Goal: Task Accomplishment & Management: Manage account settings

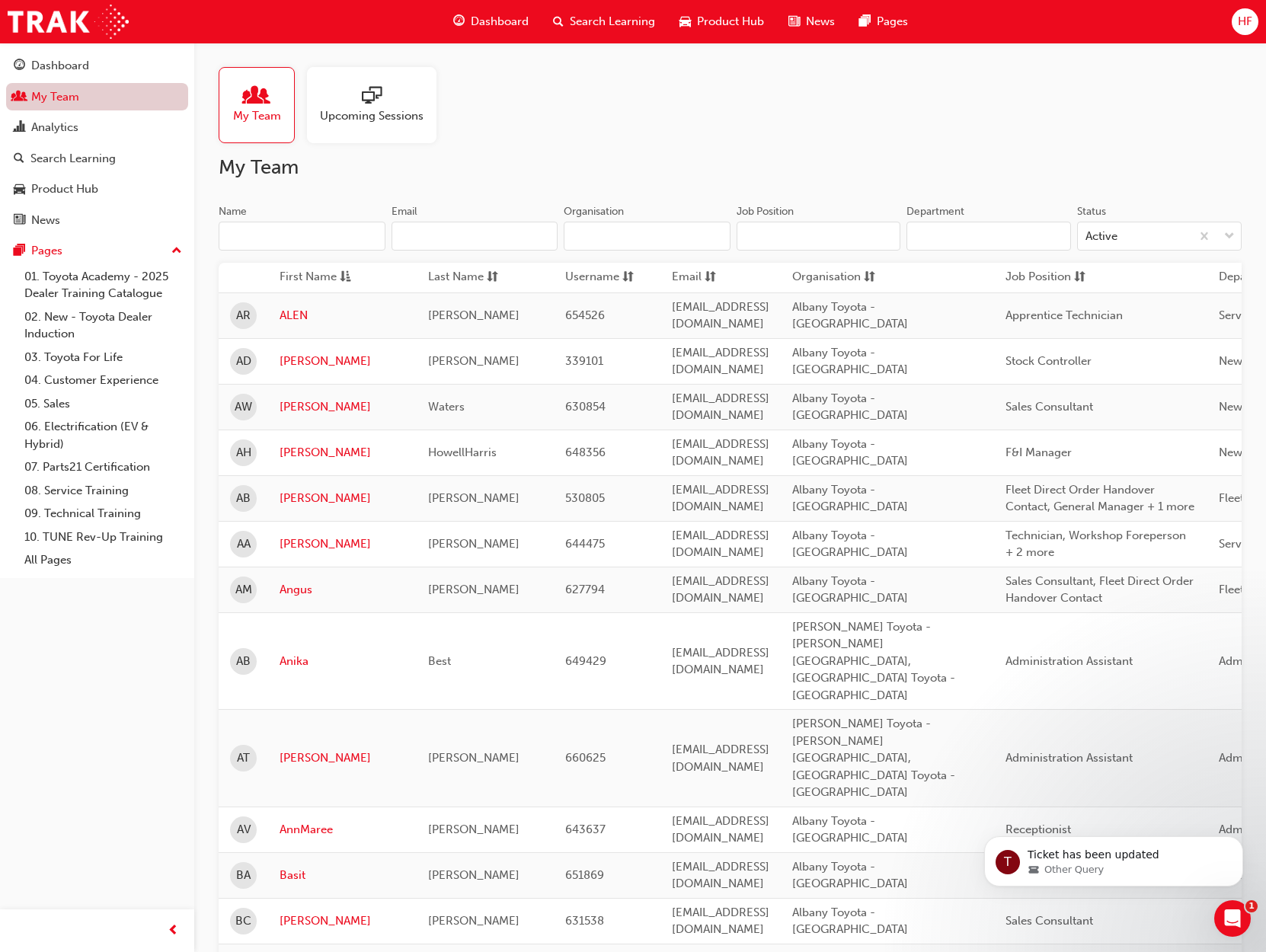
click at [106, 89] on link "My Team" at bounding box center [97, 97] width 182 height 28
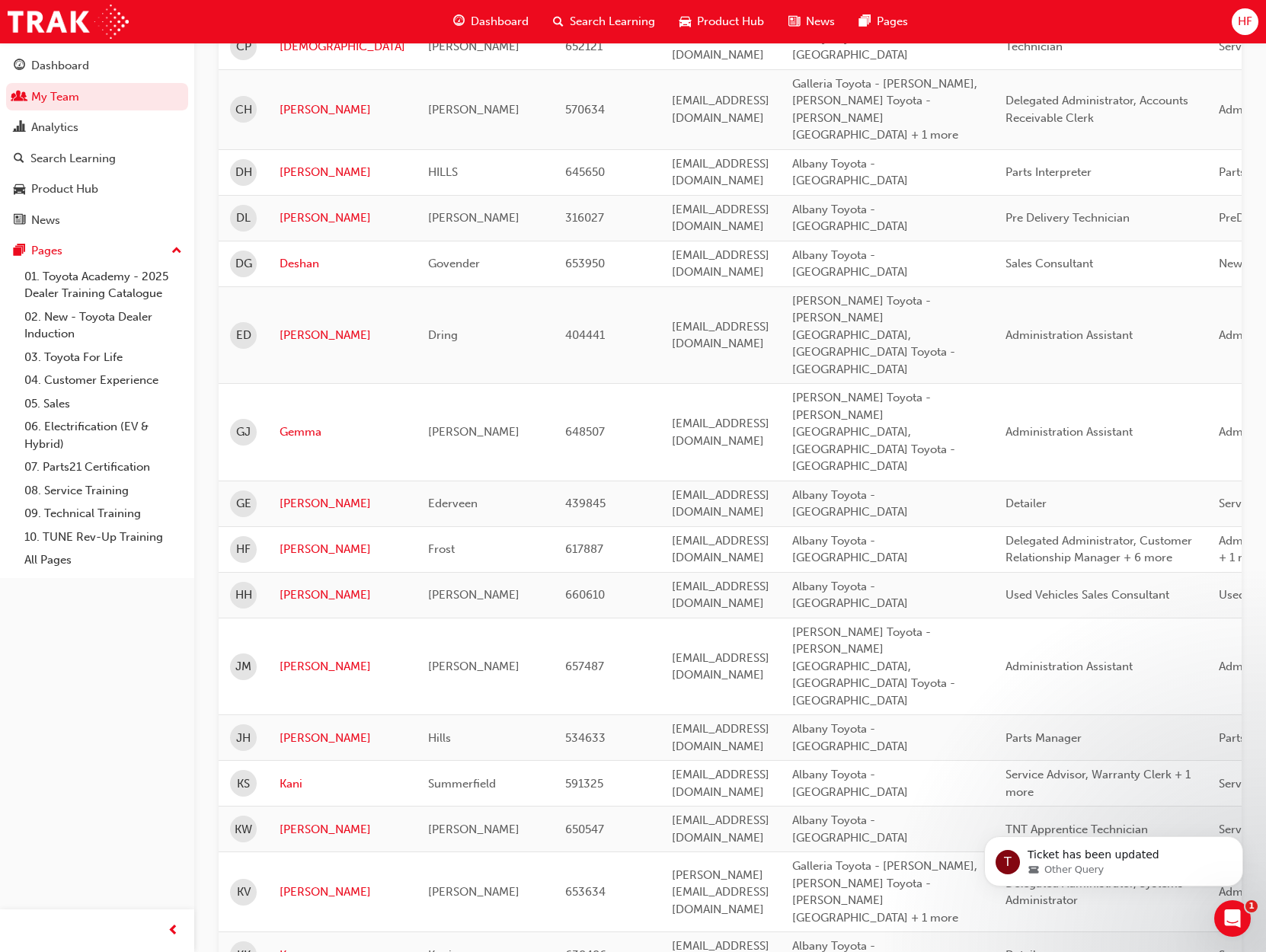
scroll to position [1018, 0]
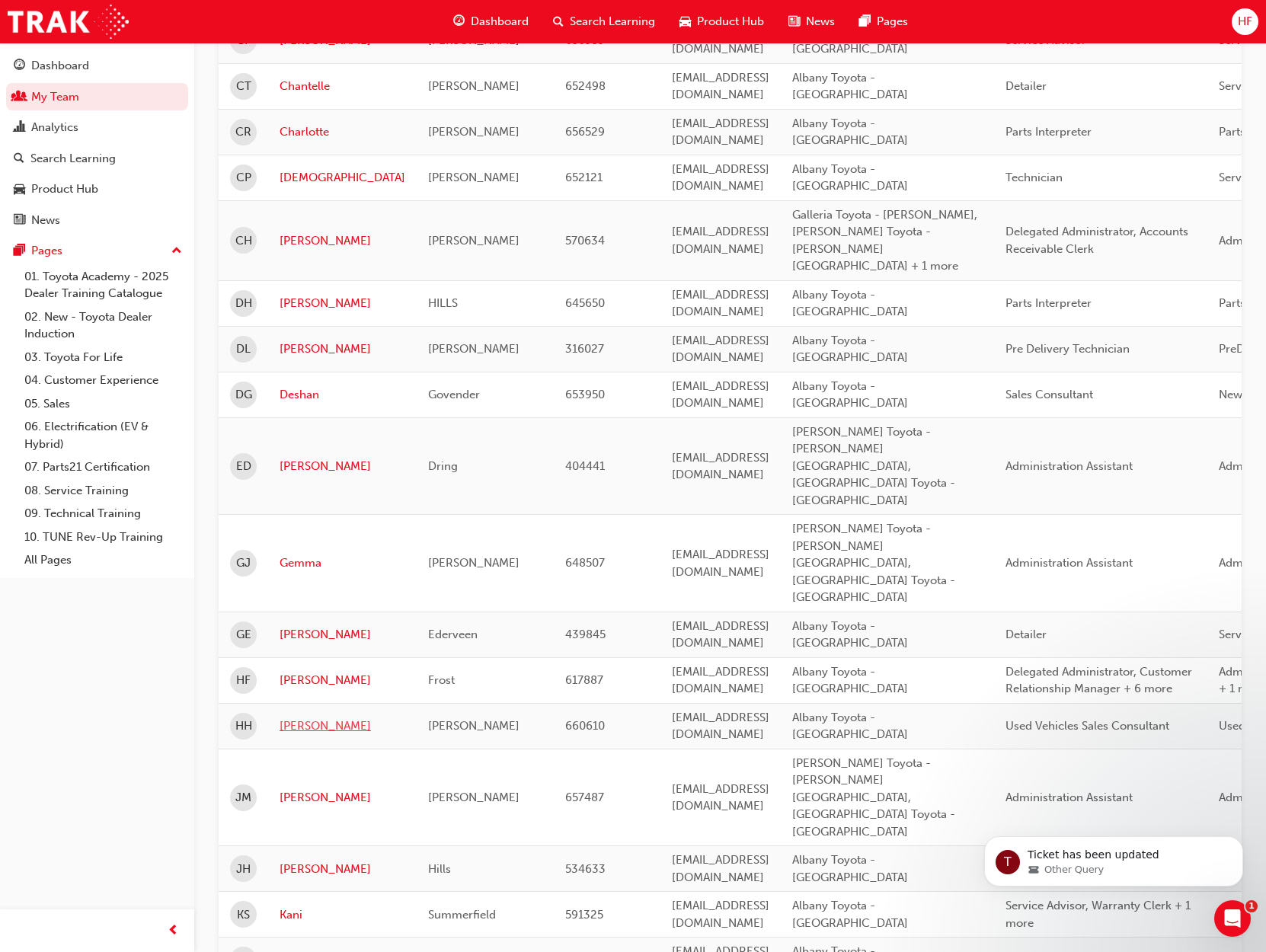
click at [304, 717] on link "[PERSON_NAME]" at bounding box center [342, 726] width 126 height 18
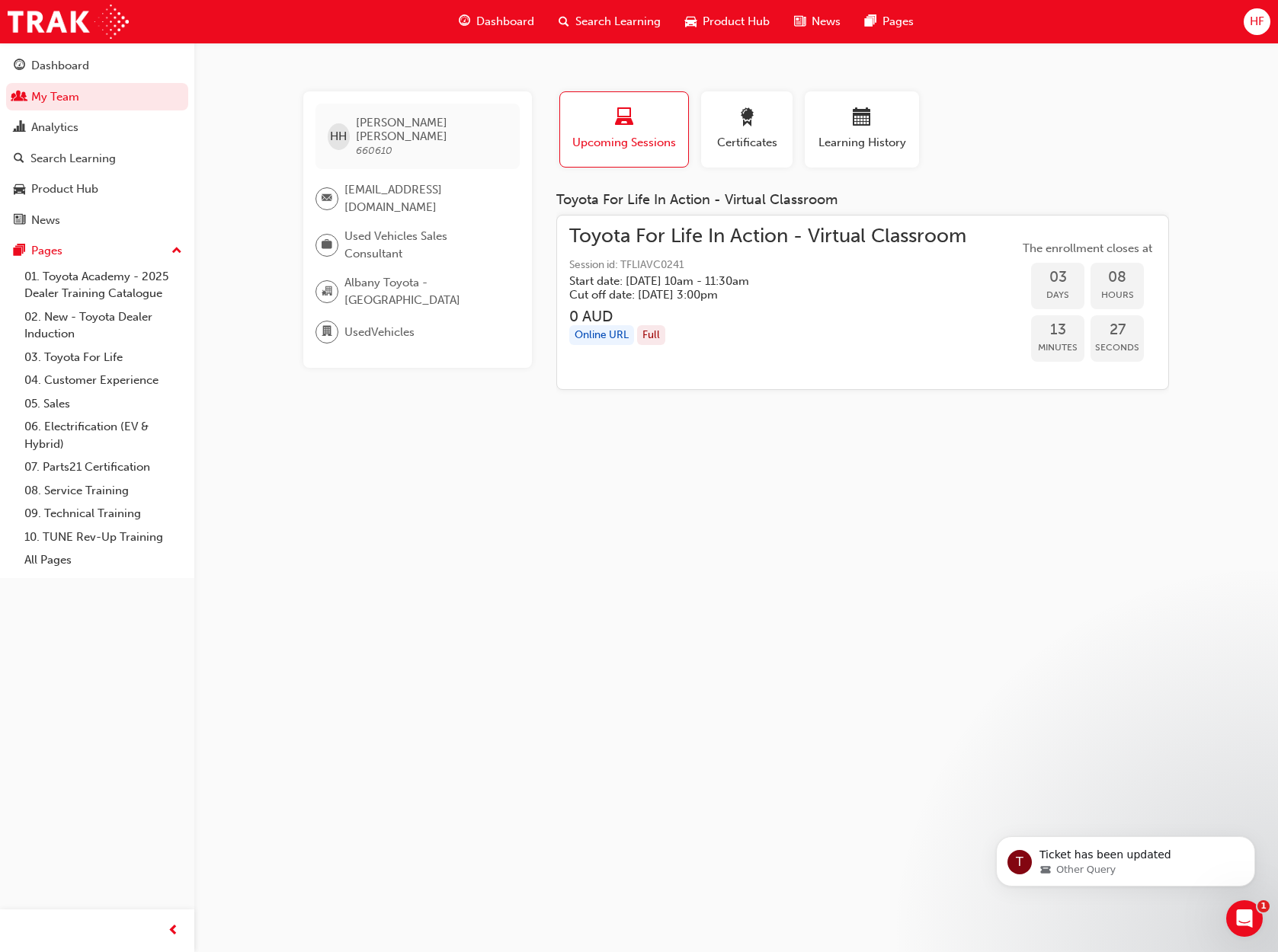
click at [841, 286] on h5 "Start date: [DATE] 10am - 11:30am" at bounding box center [755, 281] width 373 height 14
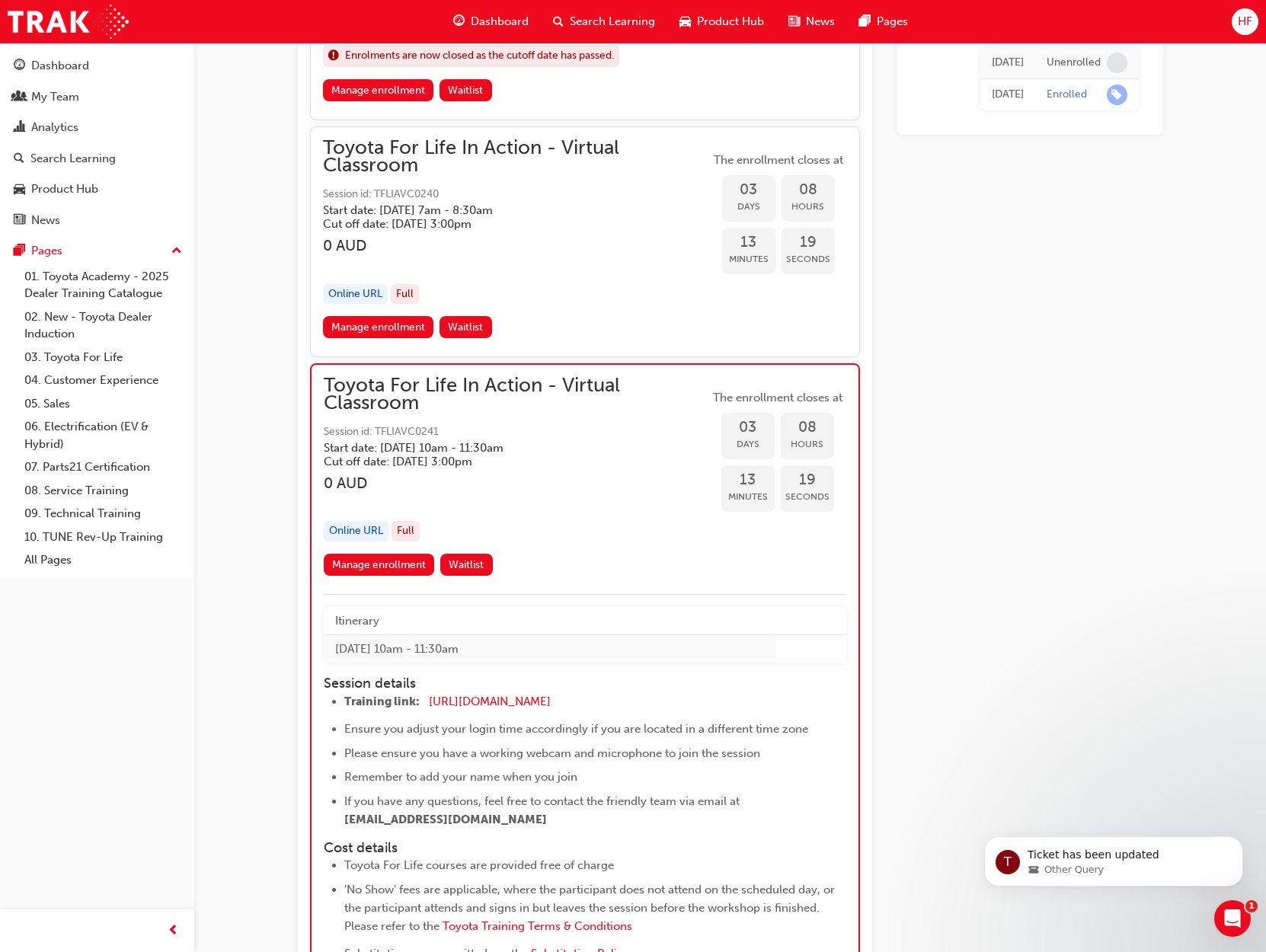
scroll to position [1659, 0]
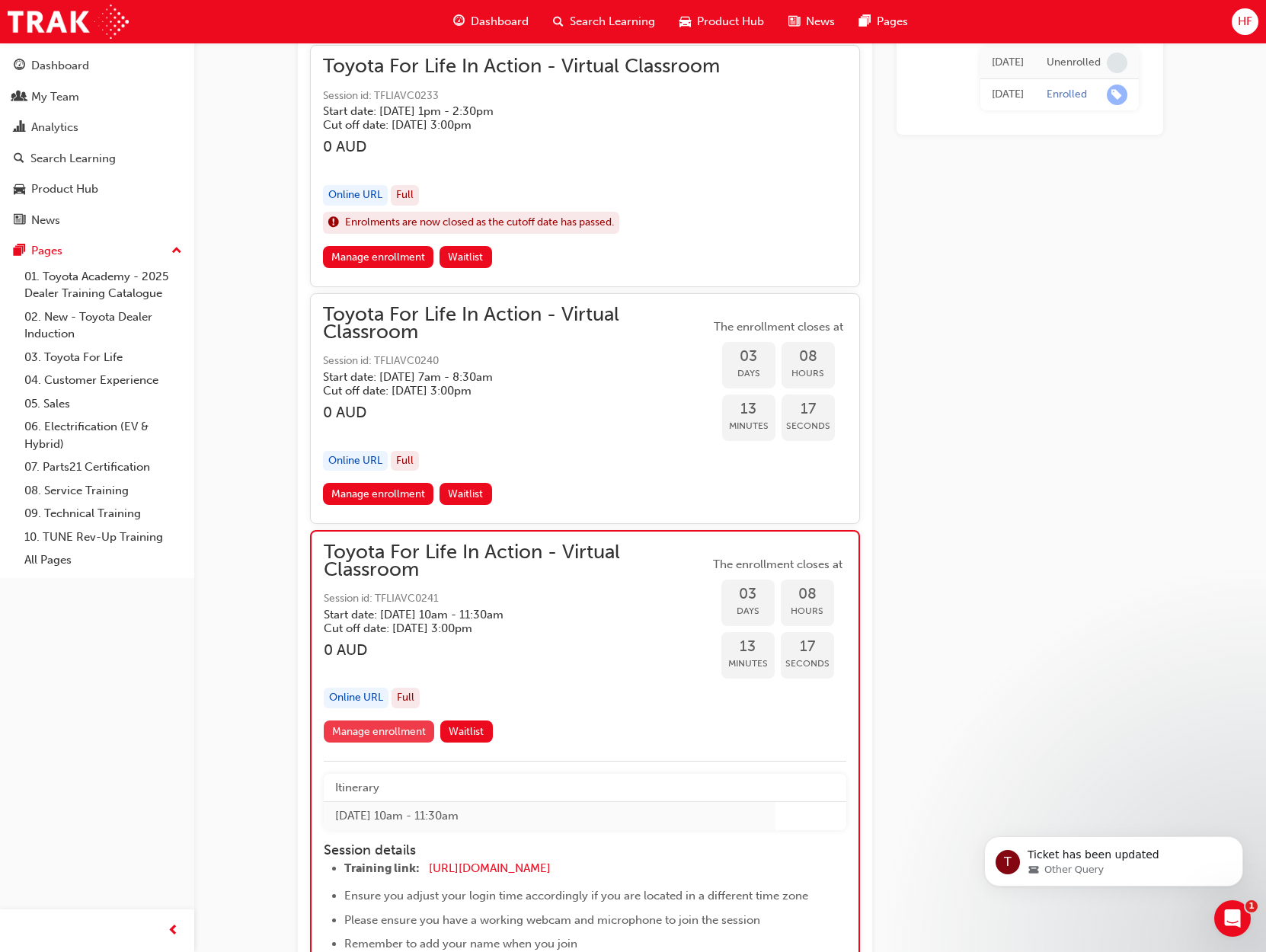
click at [385, 731] on link "Manage enrollment" at bounding box center [379, 731] width 111 height 22
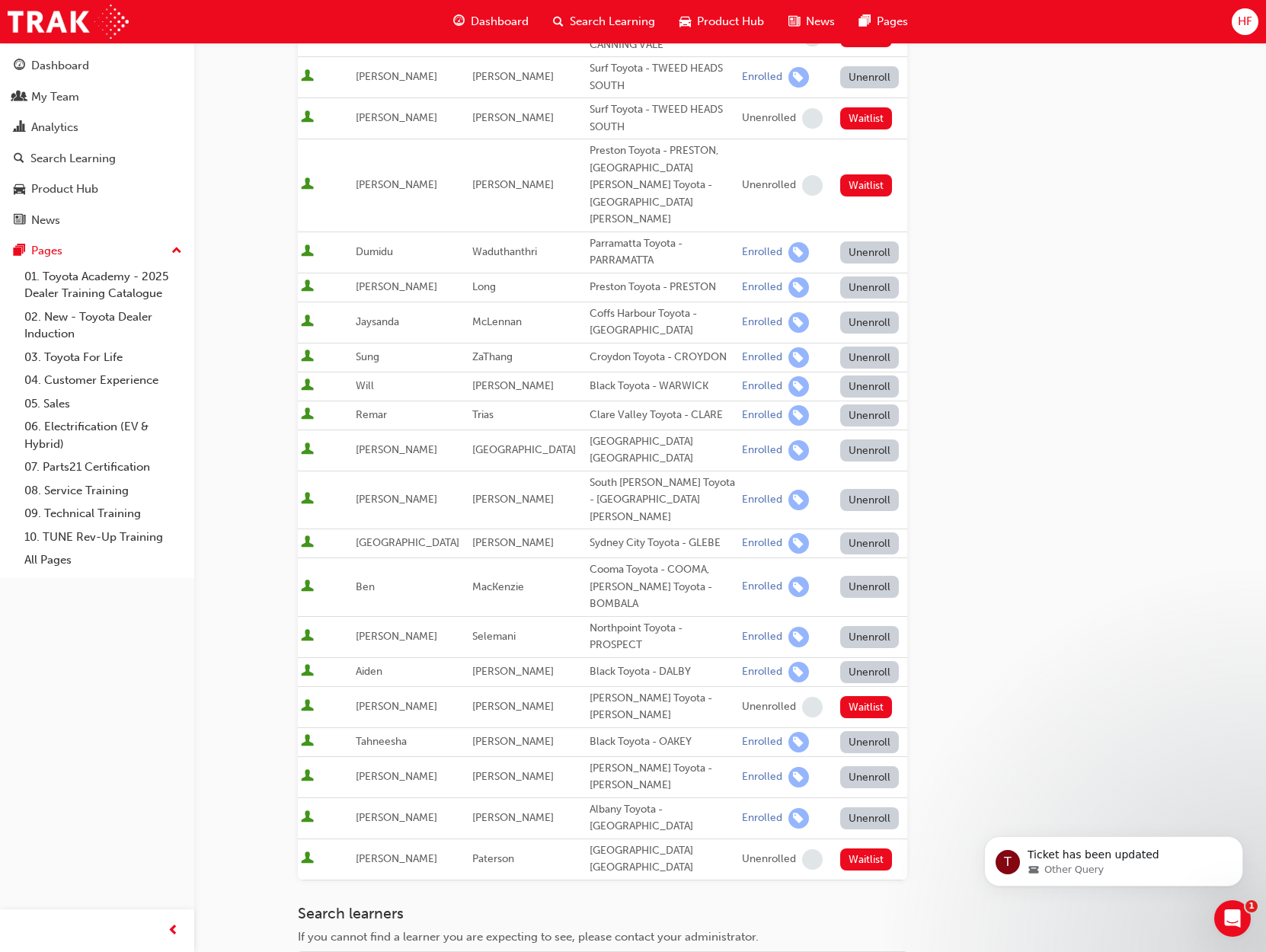
scroll to position [304, 0]
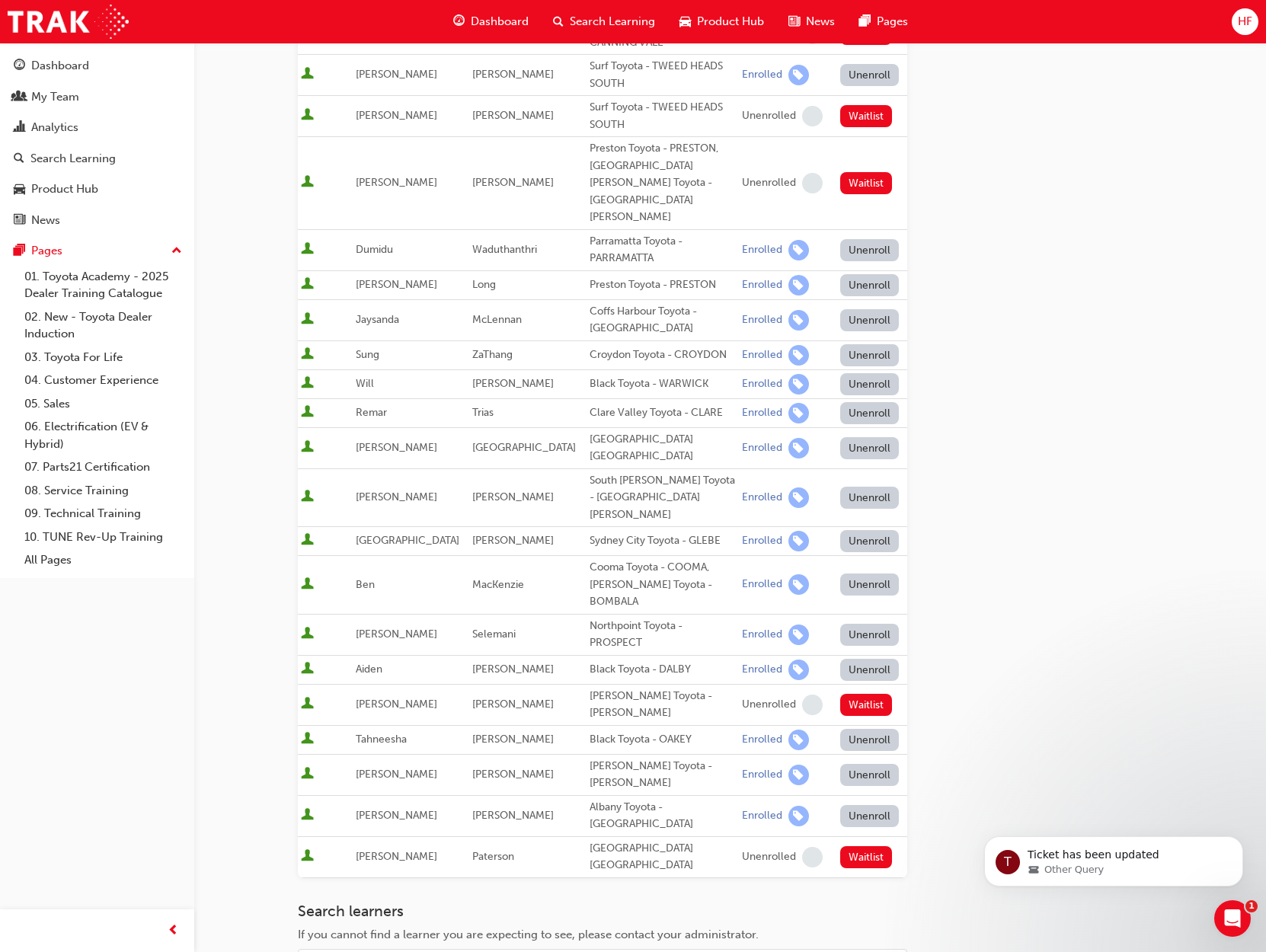
click at [863, 805] on button "Unenroll" at bounding box center [869, 816] width 59 height 22
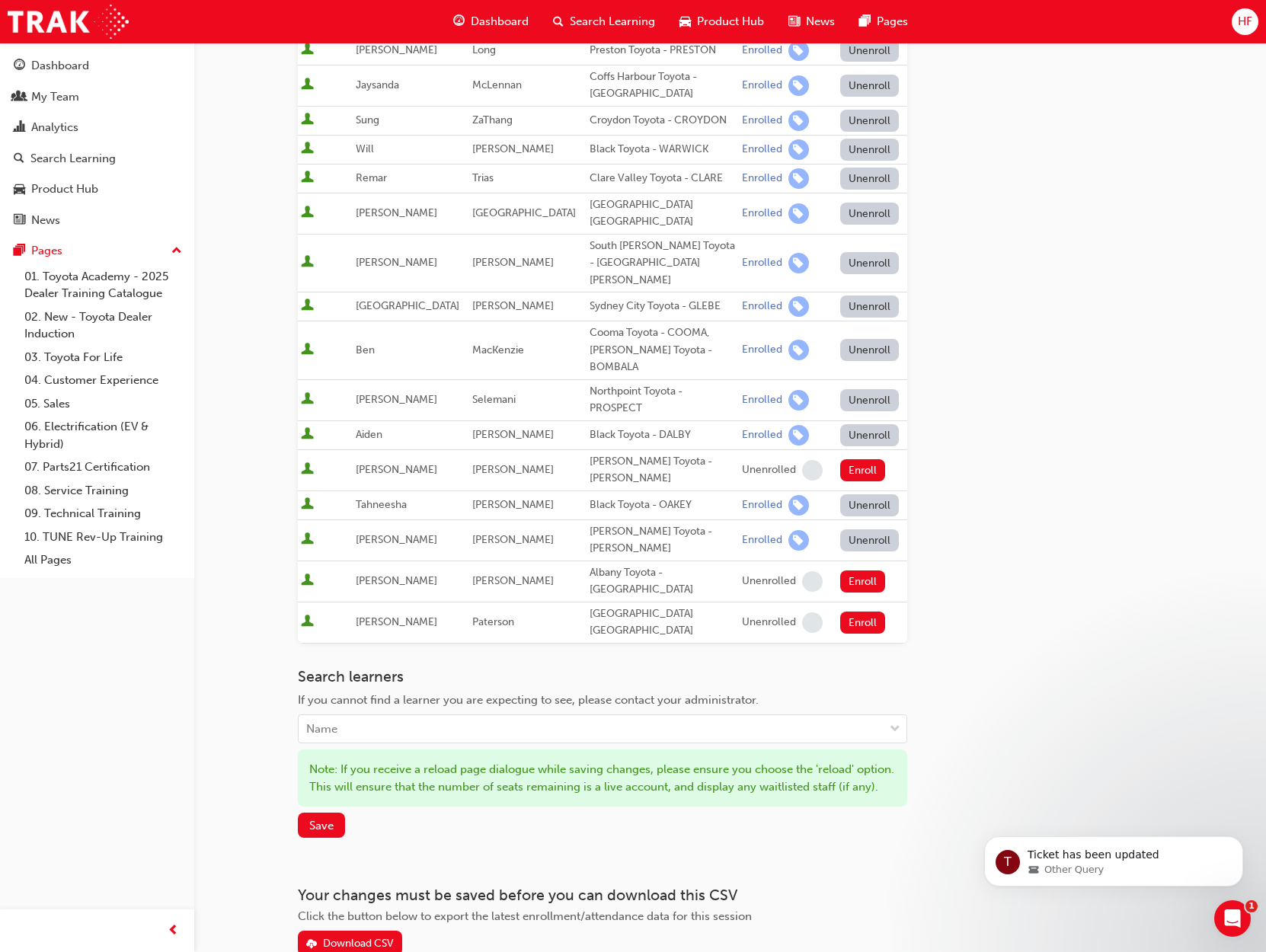
scroll to position [542, 0]
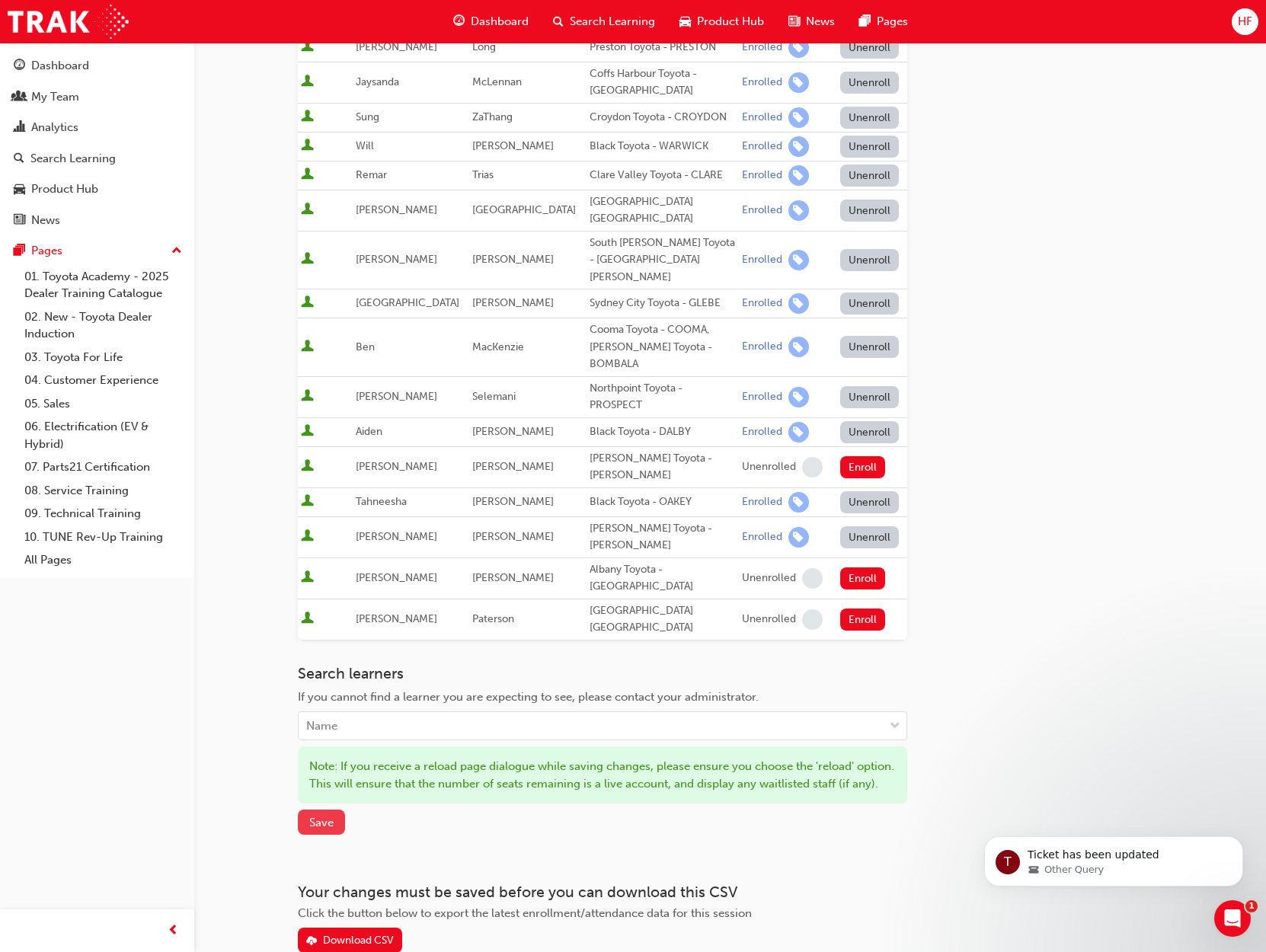
click at [325, 816] on span "Save" at bounding box center [321, 822] width 24 height 14
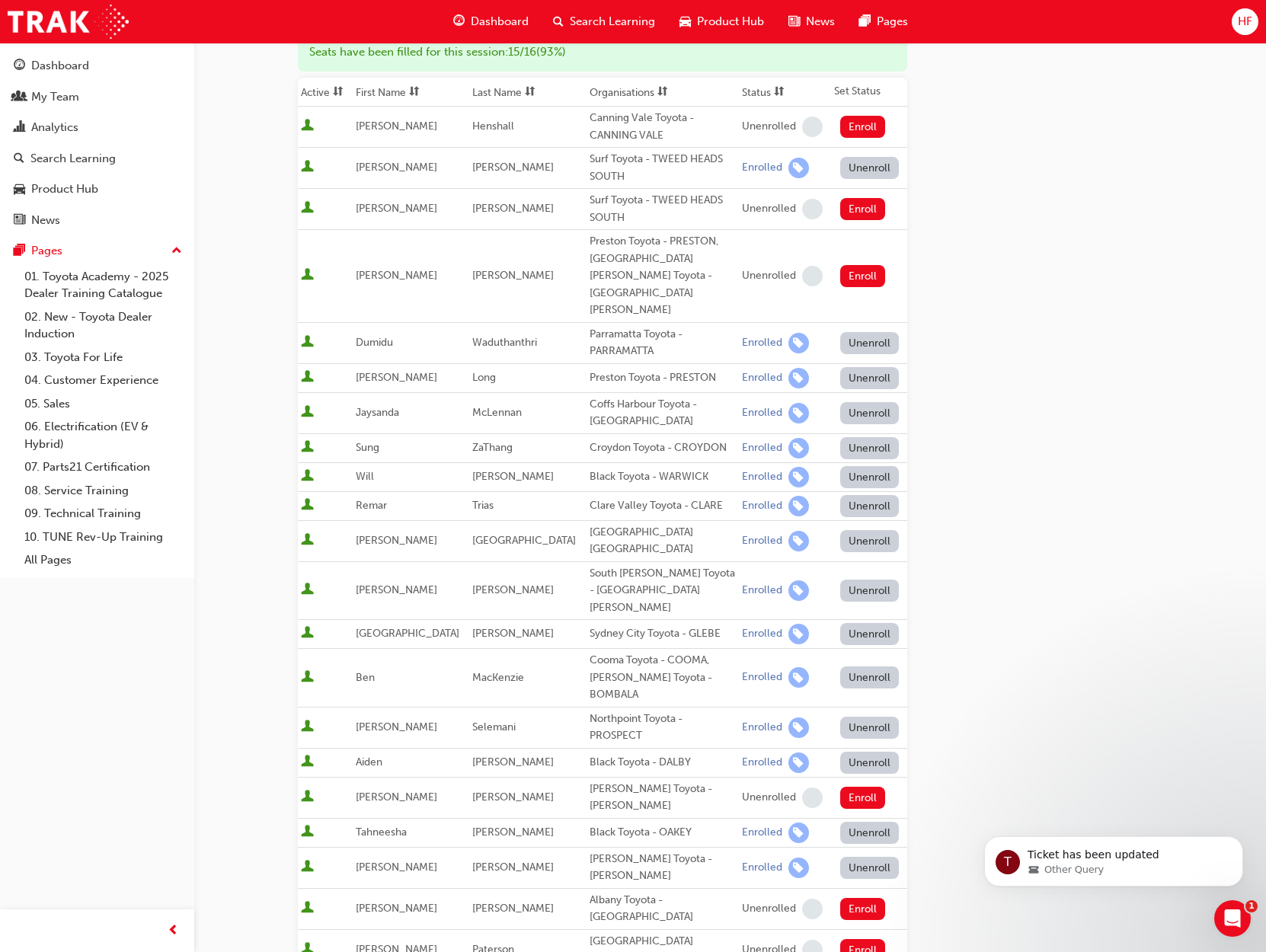
scroll to position [0, 0]
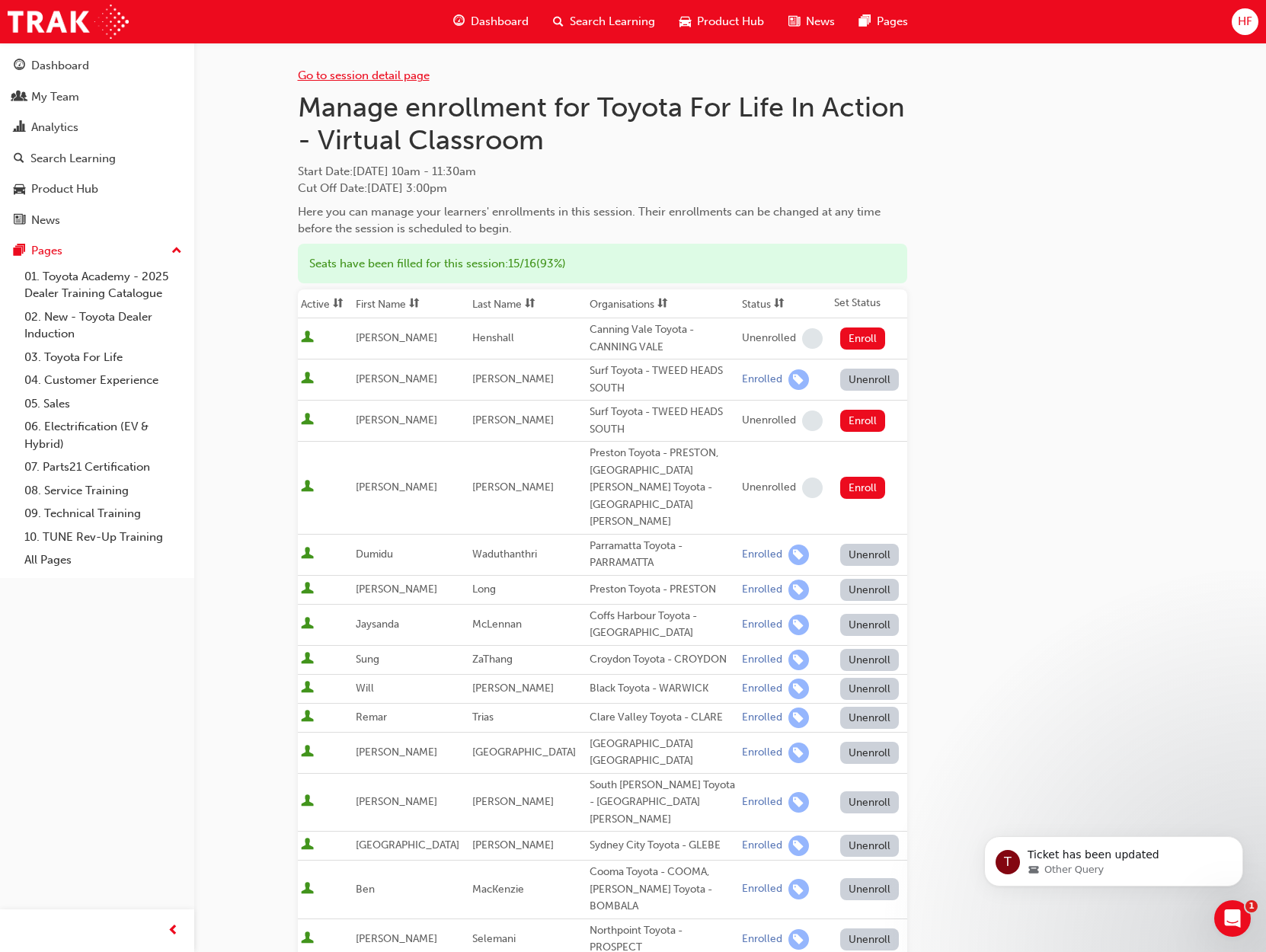
click at [358, 75] on link "Go to session detail page" at bounding box center [364, 75] width 131 height 14
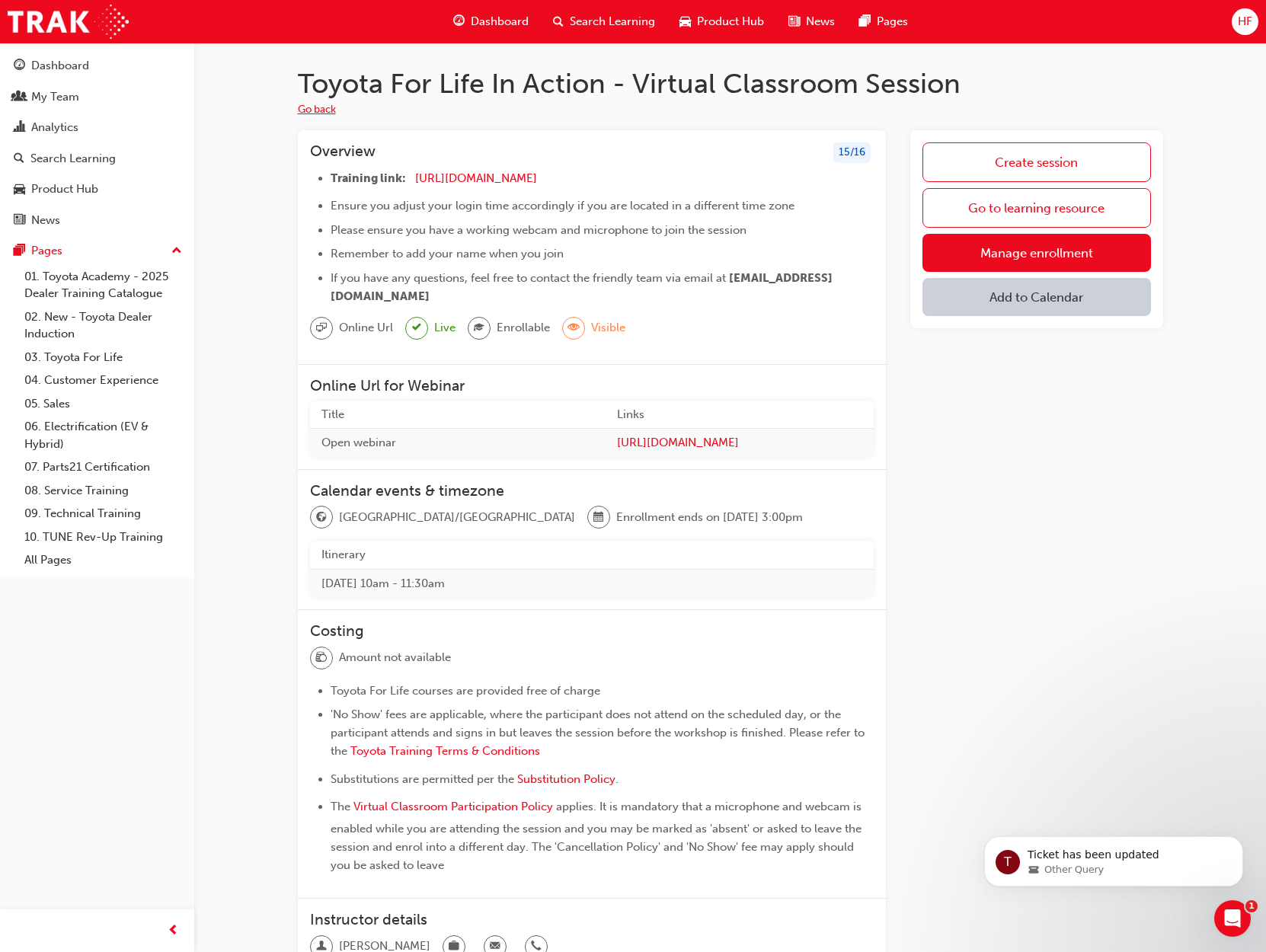
click at [311, 113] on button "Go back" at bounding box center [316, 110] width 38 height 18
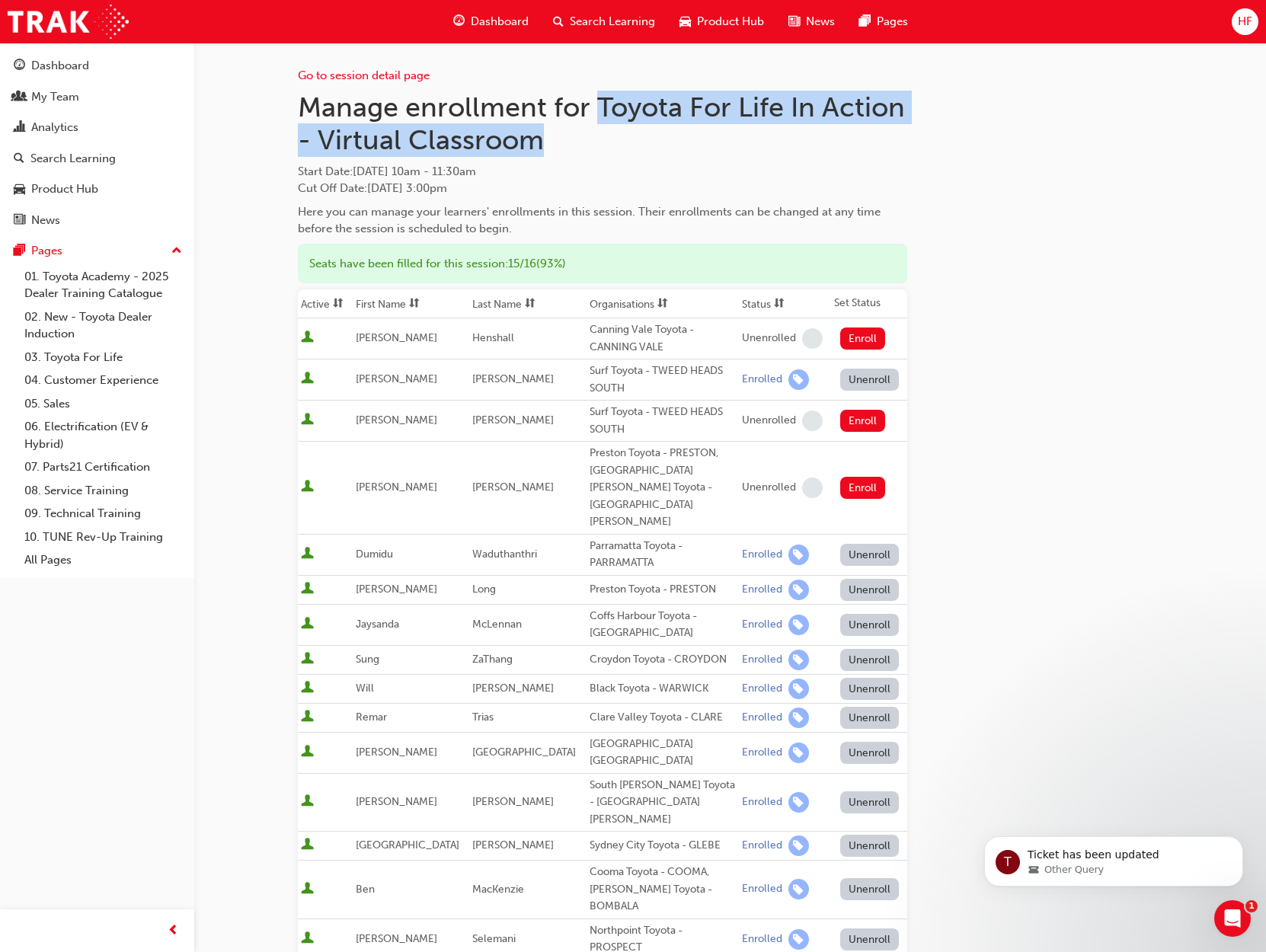
drag, startPoint x: 600, startPoint y: 105, endPoint x: 541, endPoint y: 144, distance: 70.7
click at [541, 144] on h1 "Manage enrollment for Toyota For Life In Action - Virtual Classroom" at bounding box center [602, 124] width 609 height 67
copy h1 "Toyota For Life In Action - Virtual Classroom"
click at [555, 14] on span "search-icon" at bounding box center [558, 21] width 11 height 19
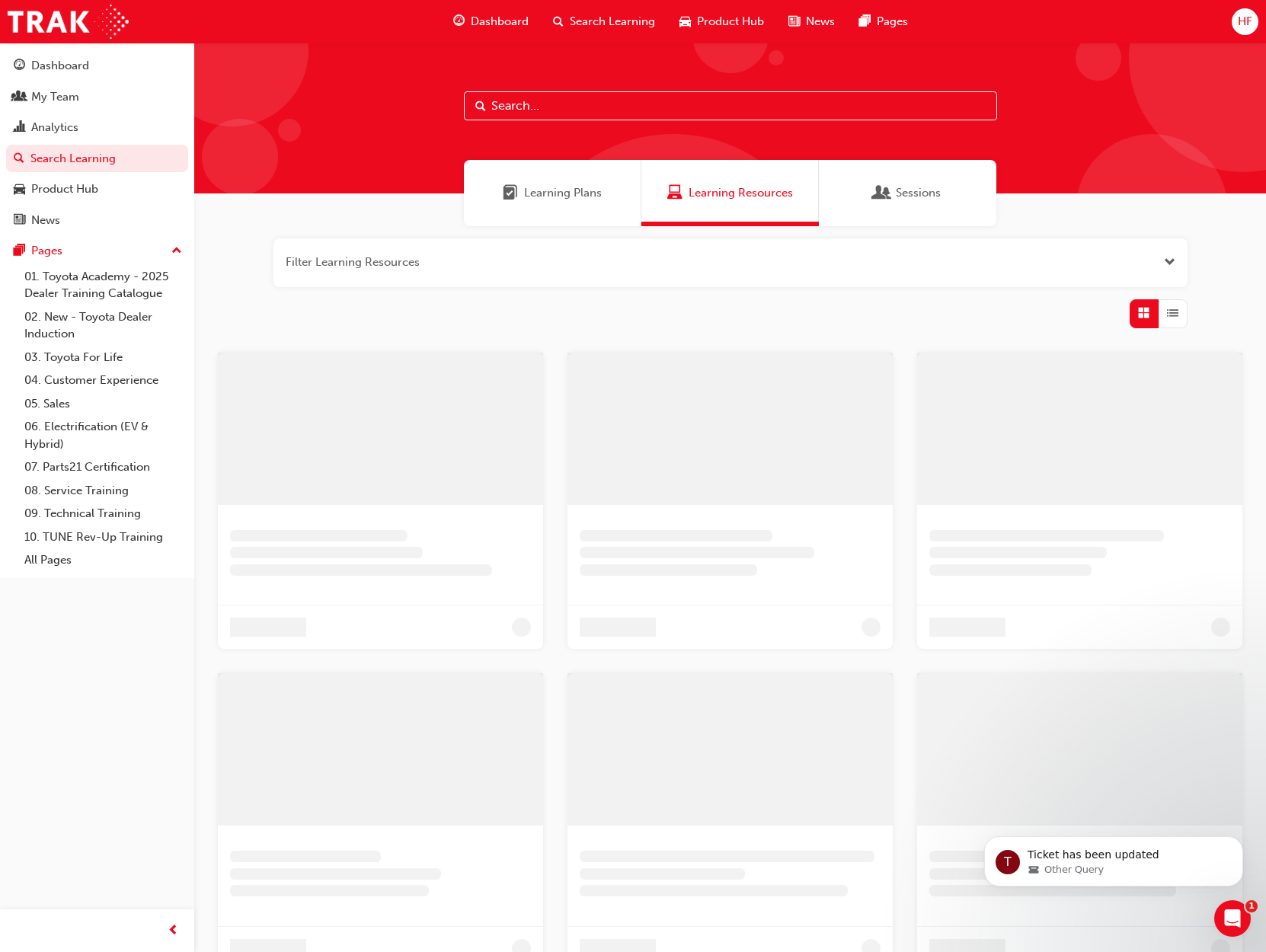
click at [490, 110] on input "text" at bounding box center [730, 106] width 533 height 29
paste input "Toyota For Life In Action - Virtual Classroom"
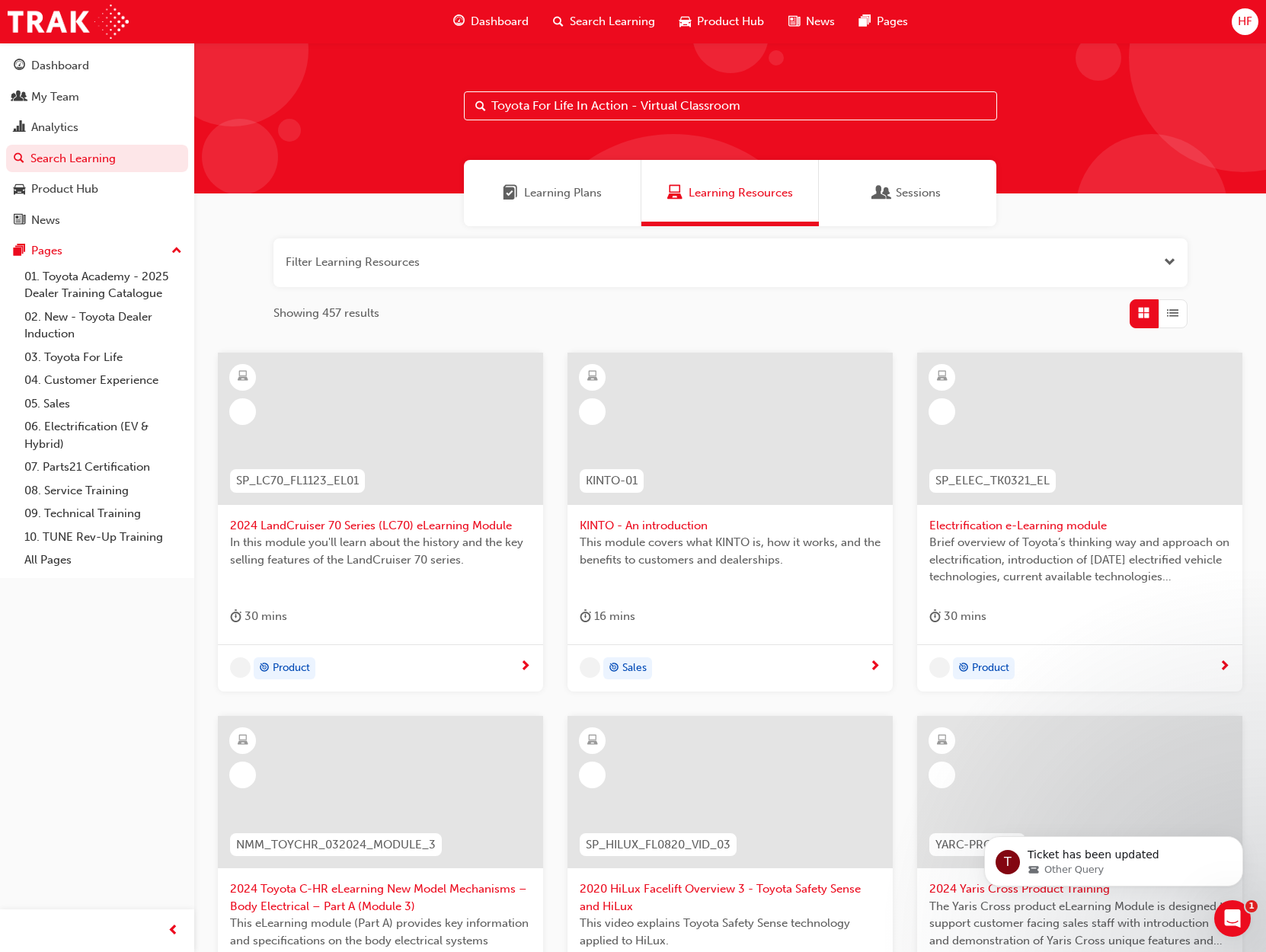
type input "Toyota For Life In Action - Virtual Classroom"
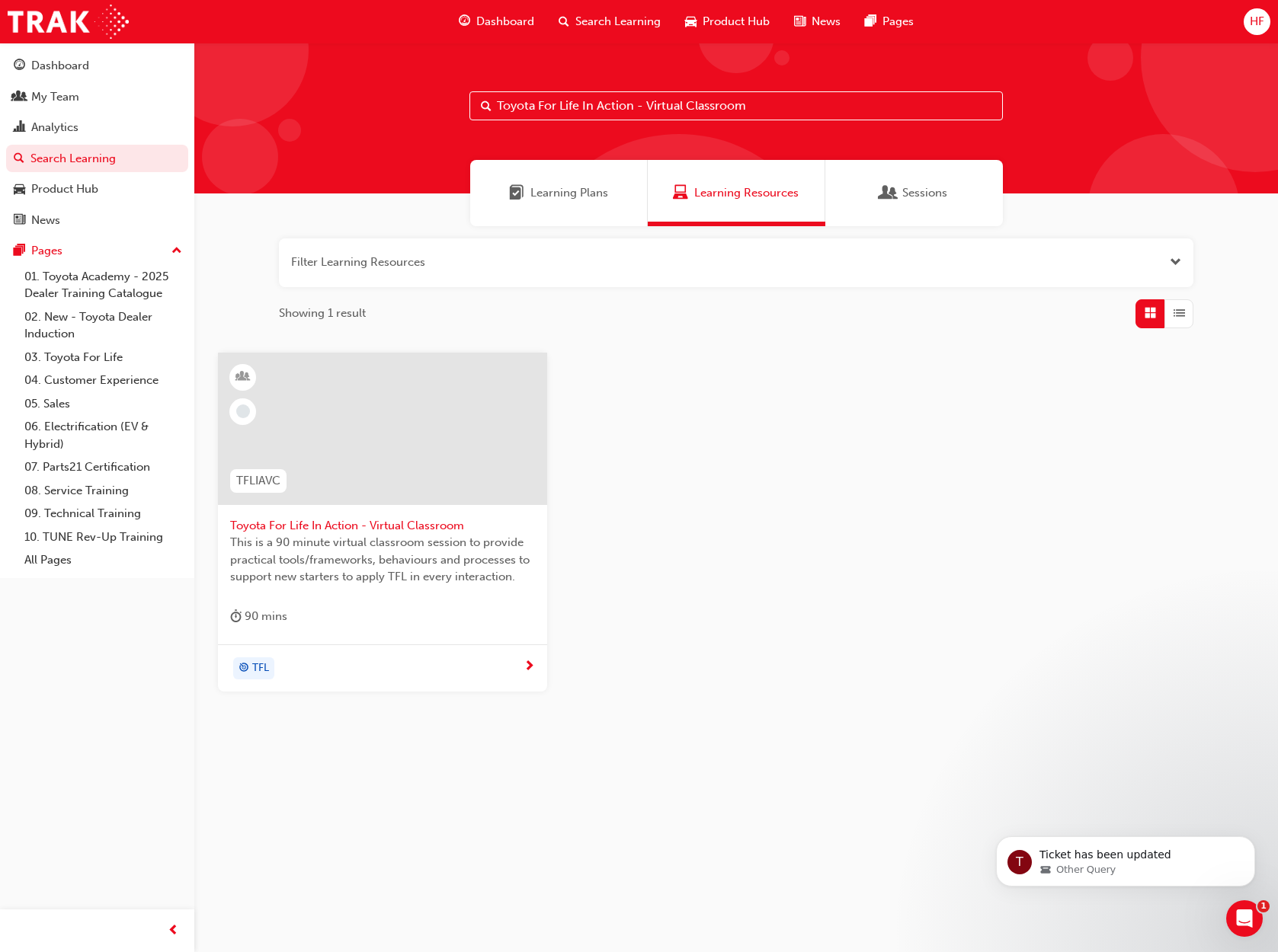
click at [338, 526] on span "Toyota For Life In Action - Virtual Classroom" at bounding box center [382, 526] width 304 height 18
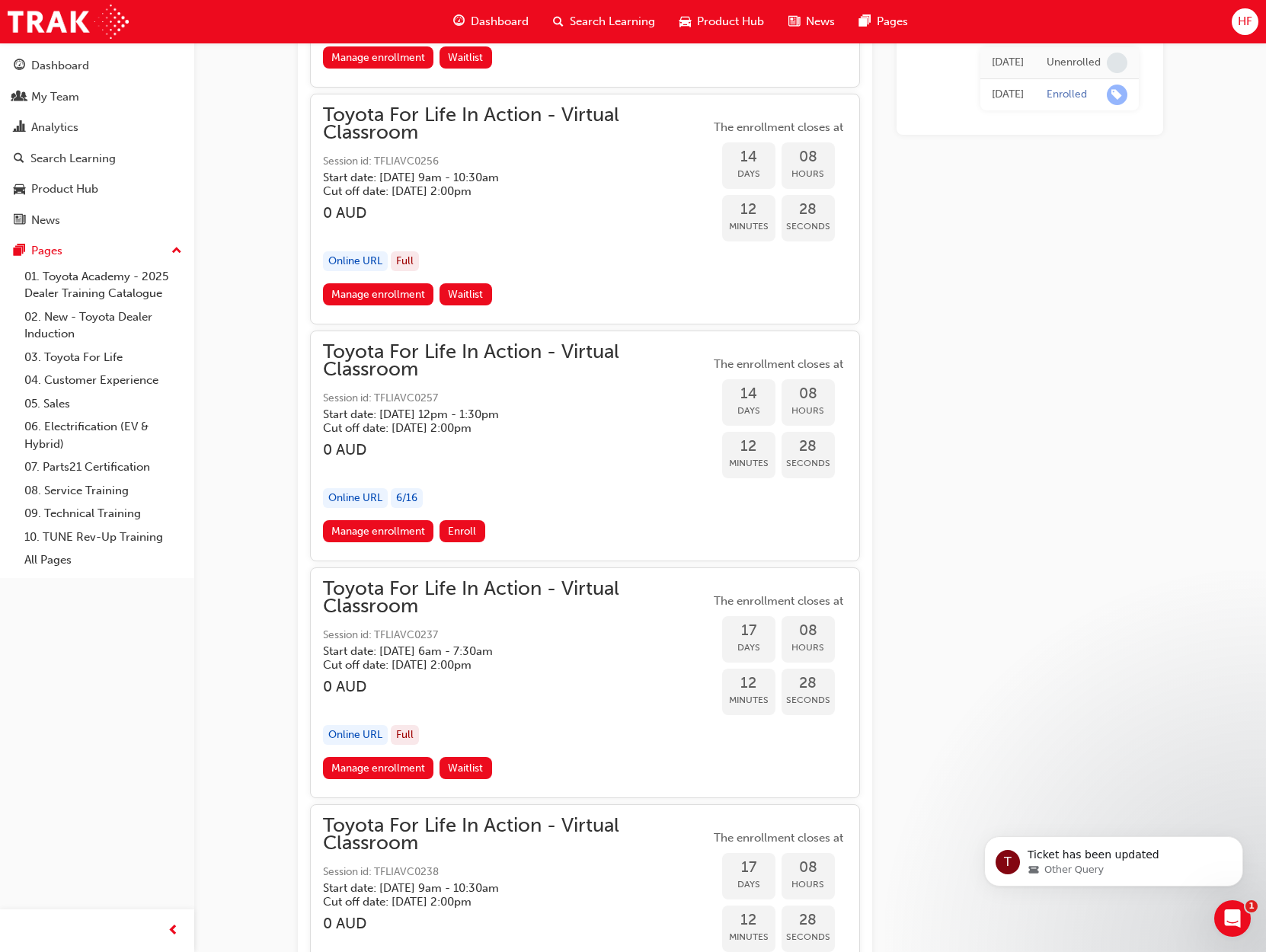
scroll to position [7760, 0]
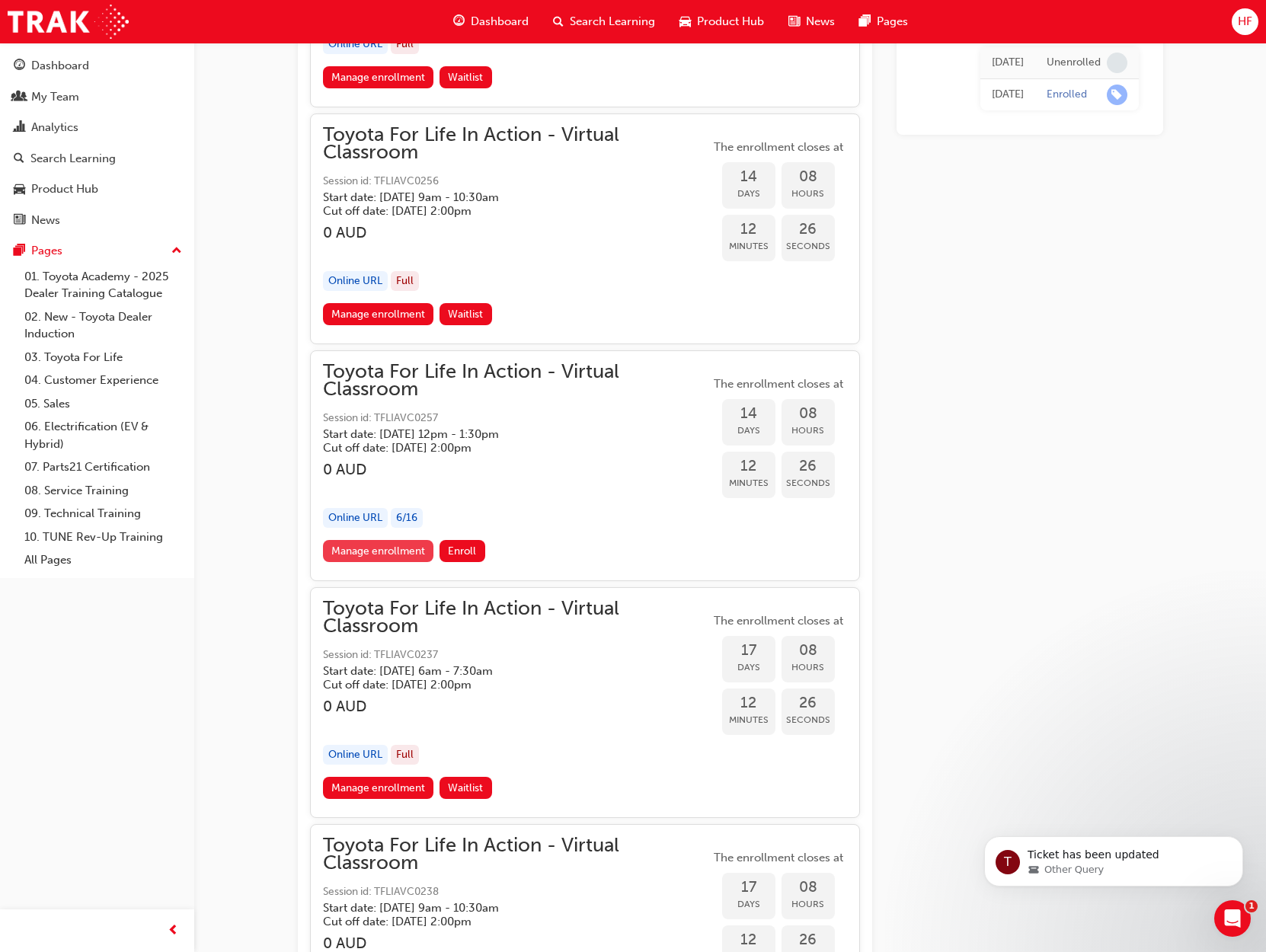
click at [392, 555] on link "Manage enrollment" at bounding box center [378, 551] width 111 height 22
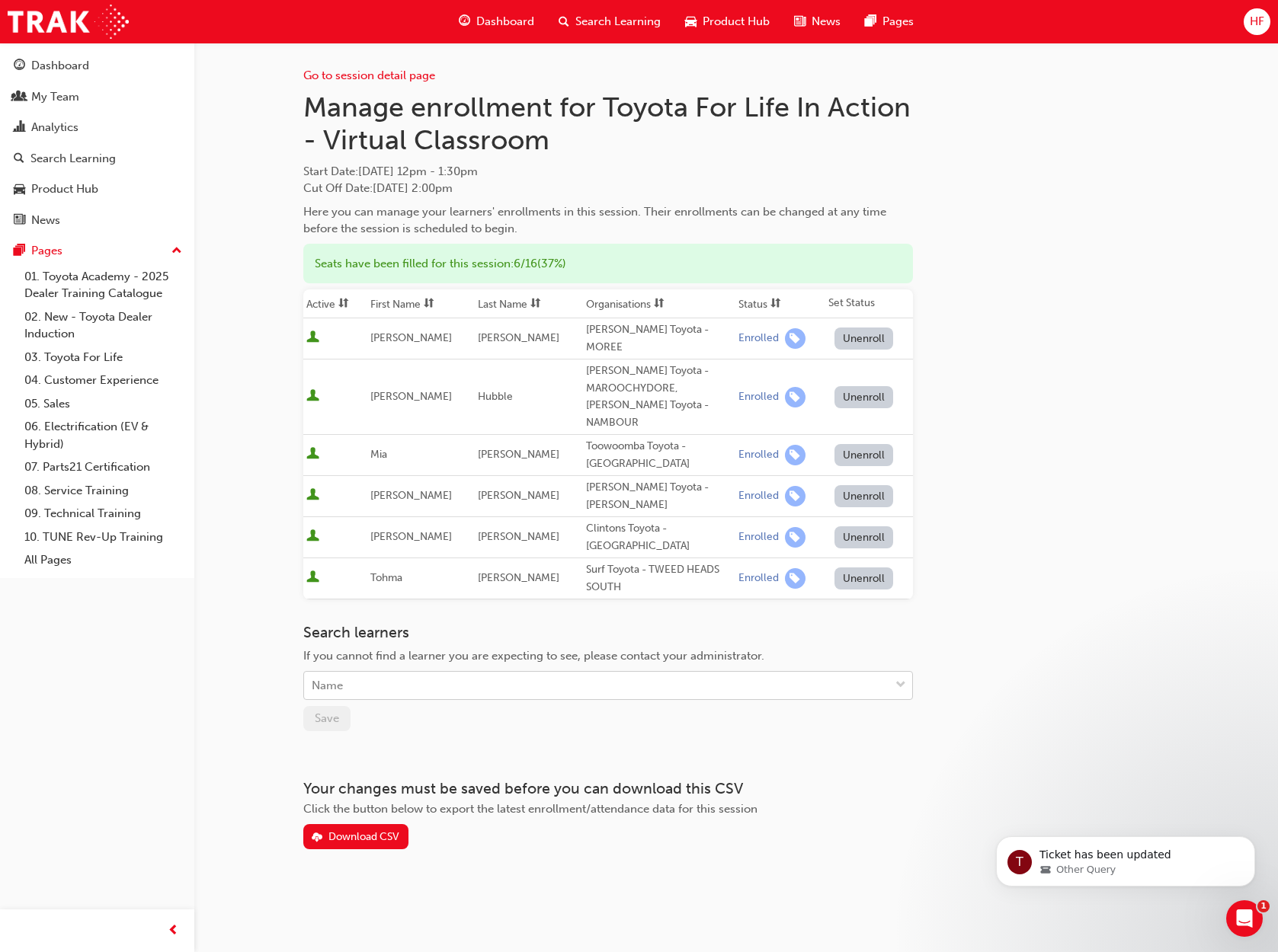
click at [337, 678] on div "Name" at bounding box center [327, 687] width 31 height 18
type input "[PERSON_NAME]"
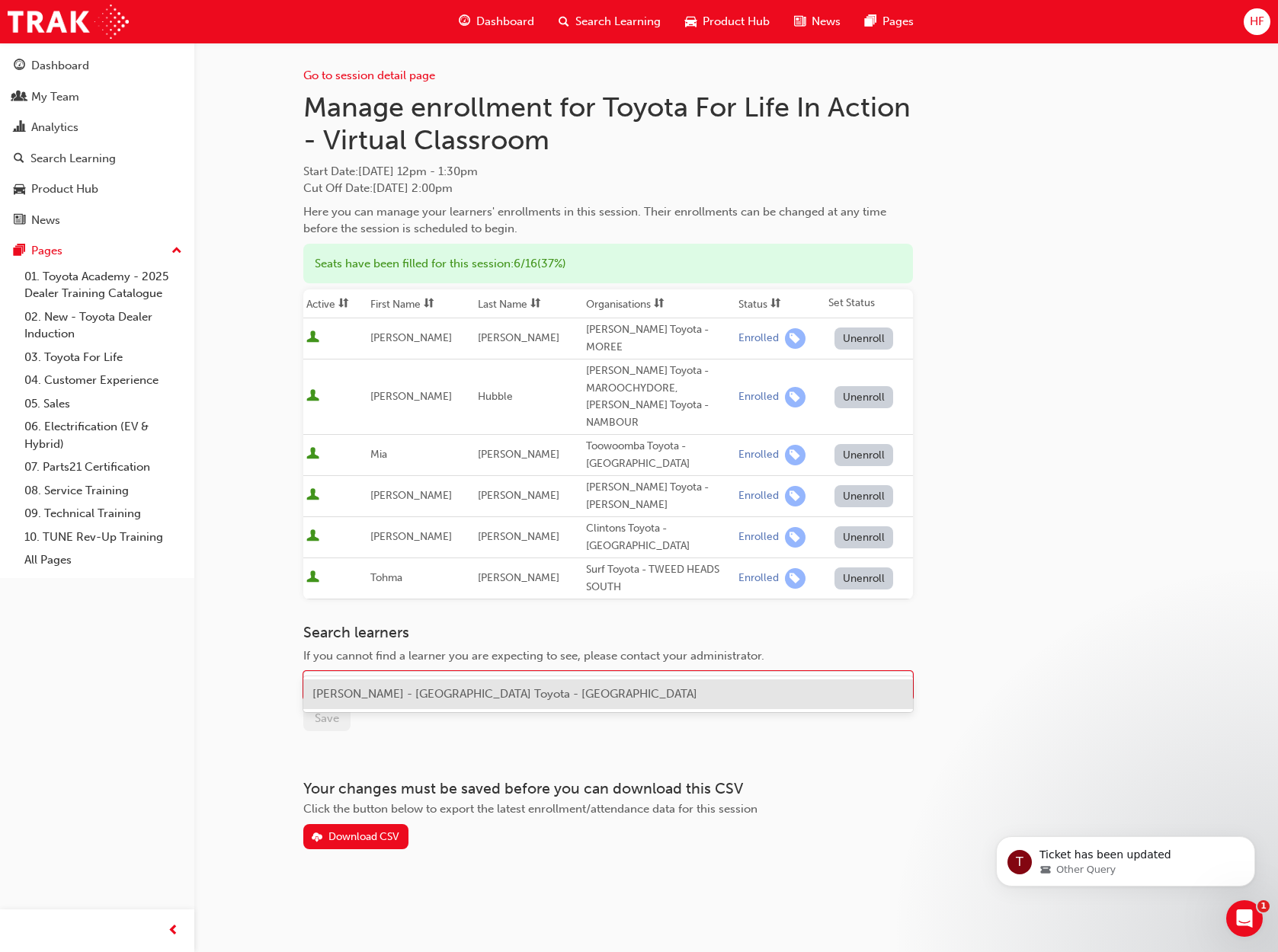
click at [453, 690] on span "[PERSON_NAME] - [GEOGRAPHIC_DATA] Toyota - [GEOGRAPHIC_DATA]" at bounding box center [505, 694] width 385 height 14
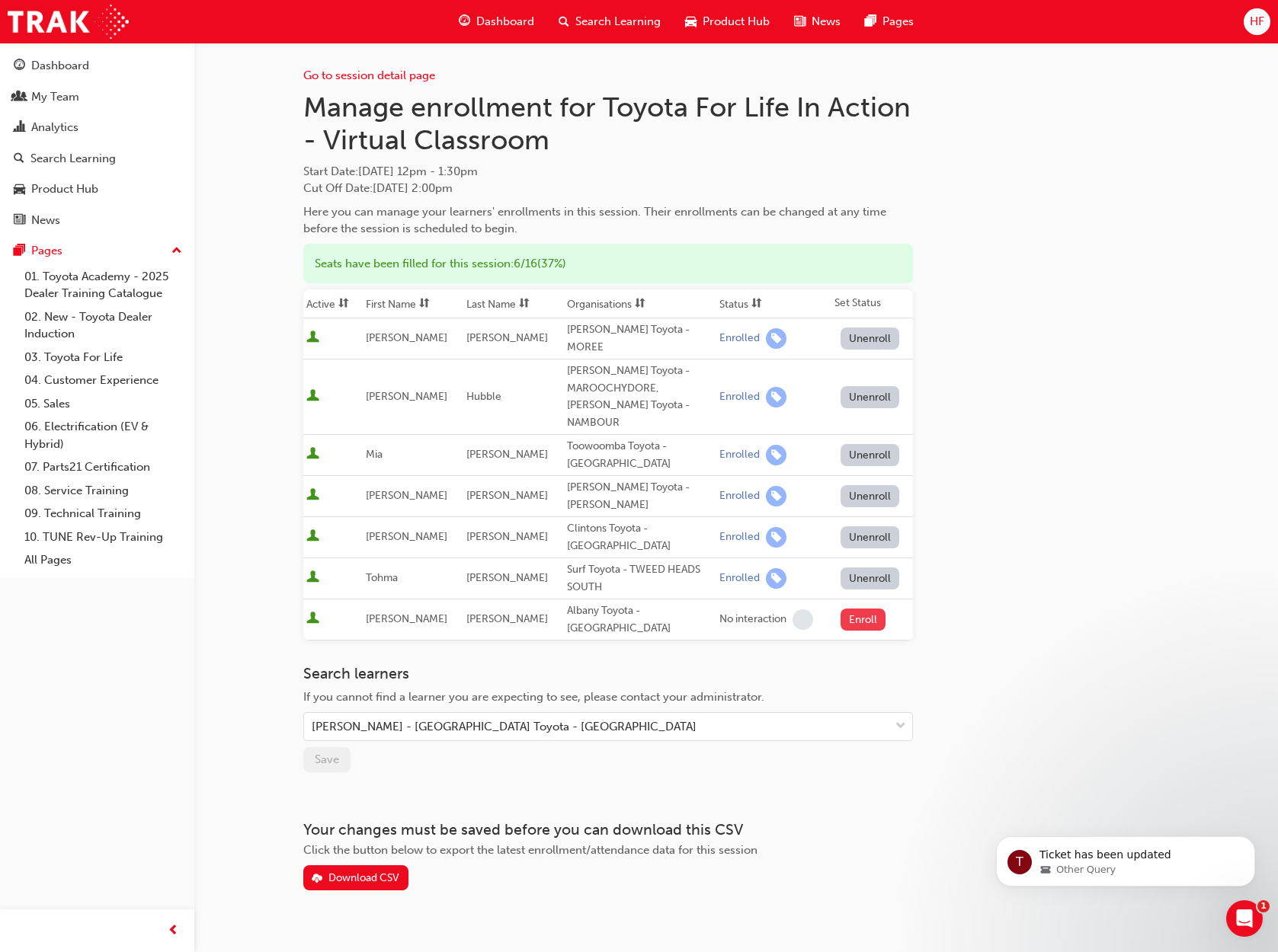
click at [853, 609] on button "Enroll" at bounding box center [863, 619] width 45 height 22
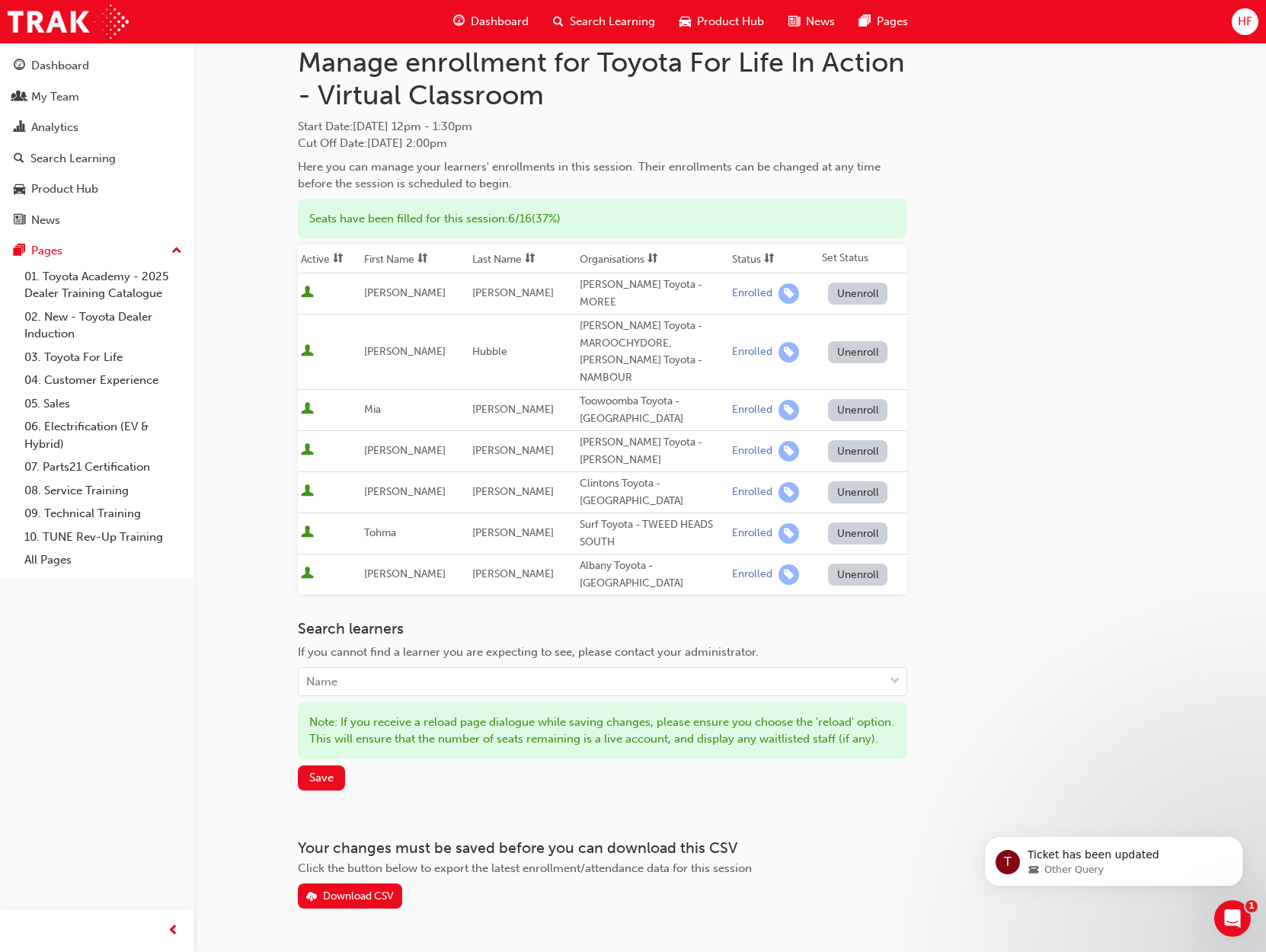
scroll to position [64, 0]
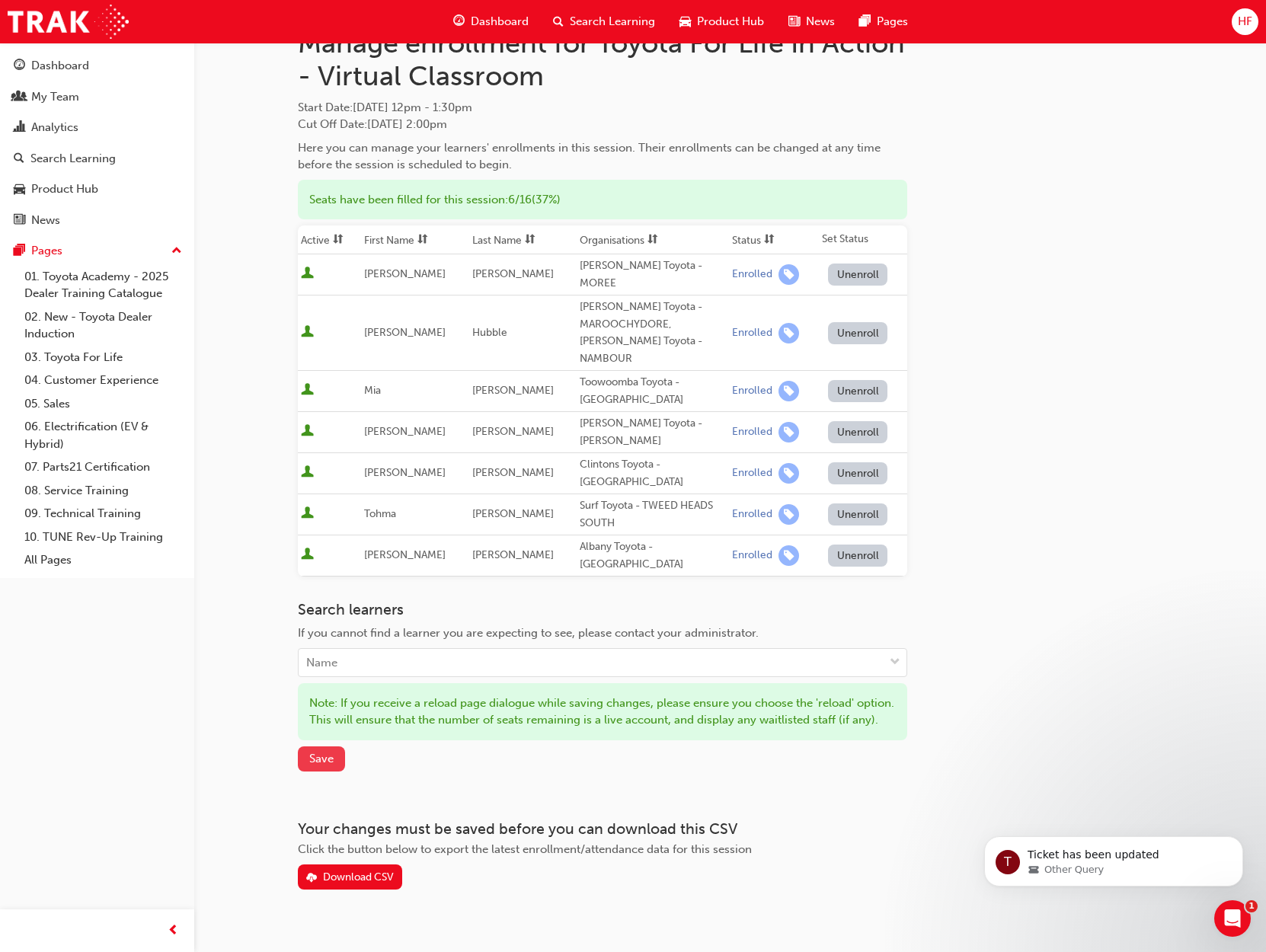
click at [328, 752] on span "Save" at bounding box center [321, 759] width 24 height 14
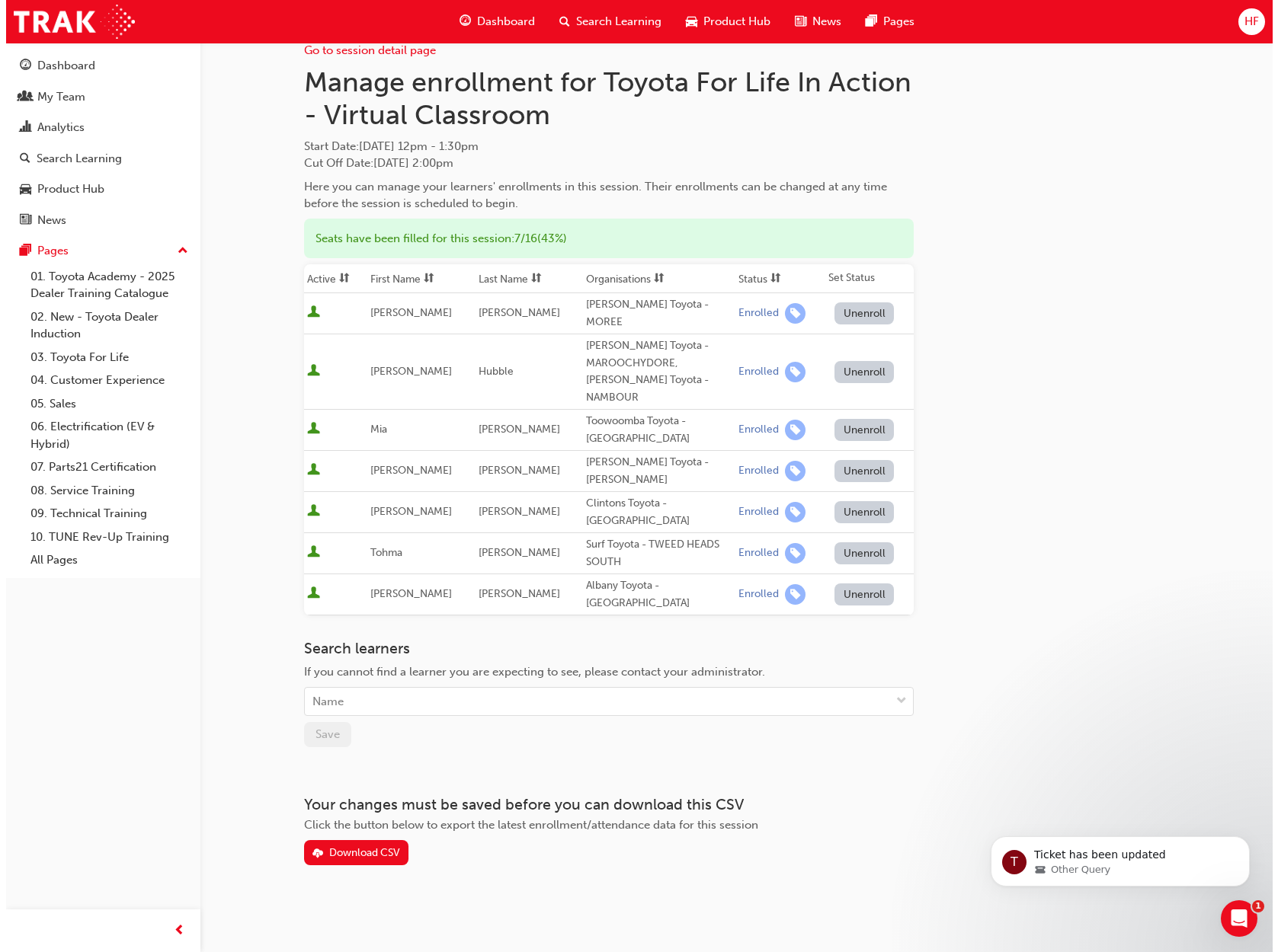
scroll to position [0, 0]
